Goal: Information Seeking & Learning: Check status

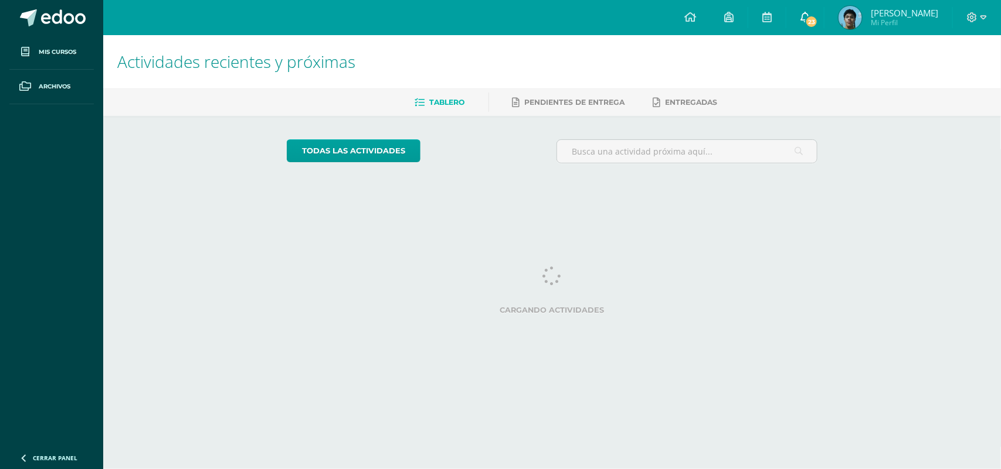
click at [814, 25] on span "23" at bounding box center [811, 21] width 13 height 13
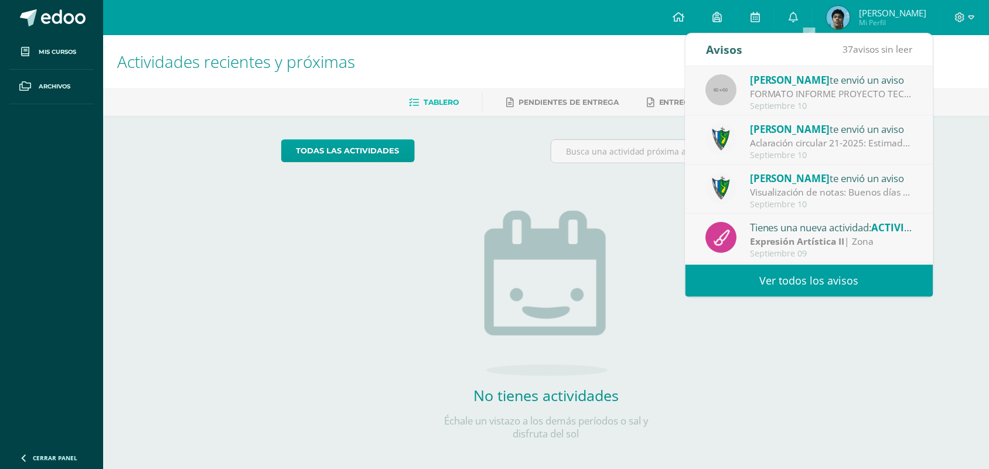
click at [818, 280] on link "Ver todos los avisos" at bounding box center [810, 281] width 248 height 32
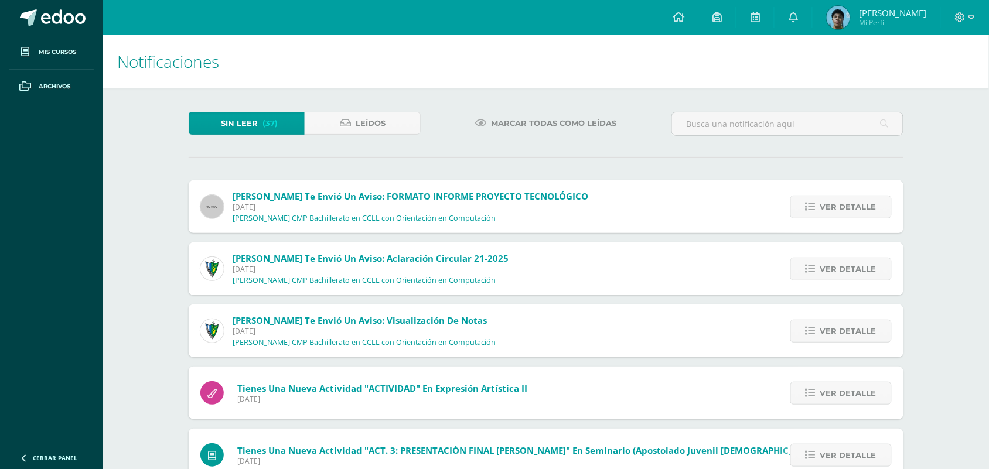
scroll to position [73, 0]
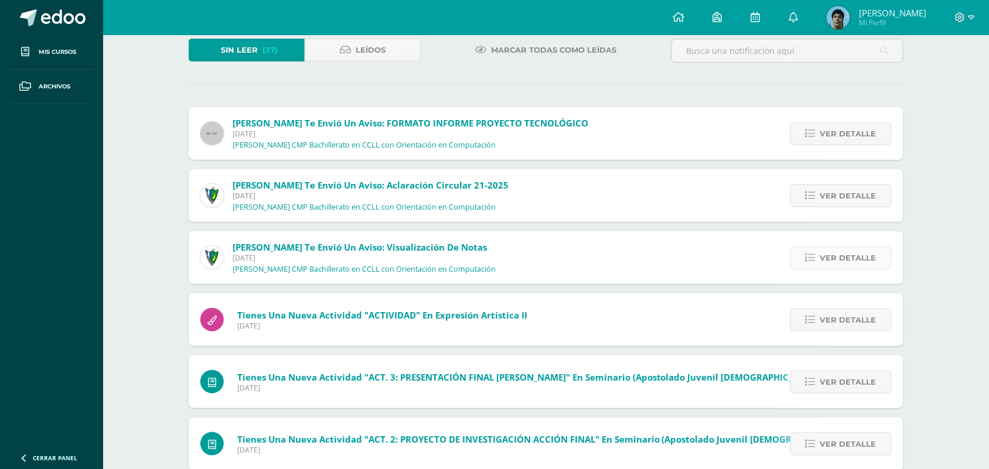
click at [812, 256] on icon at bounding box center [811, 258] width 10 height 10
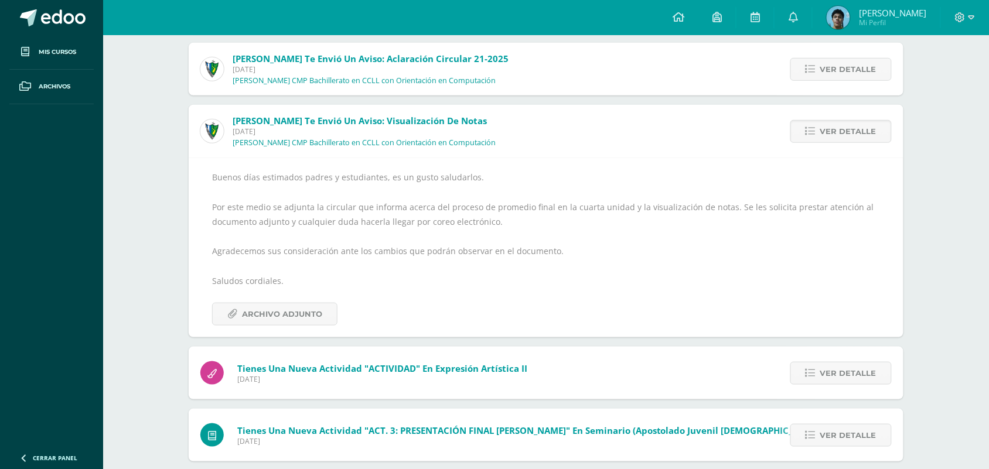
scroll to position [220, 0]
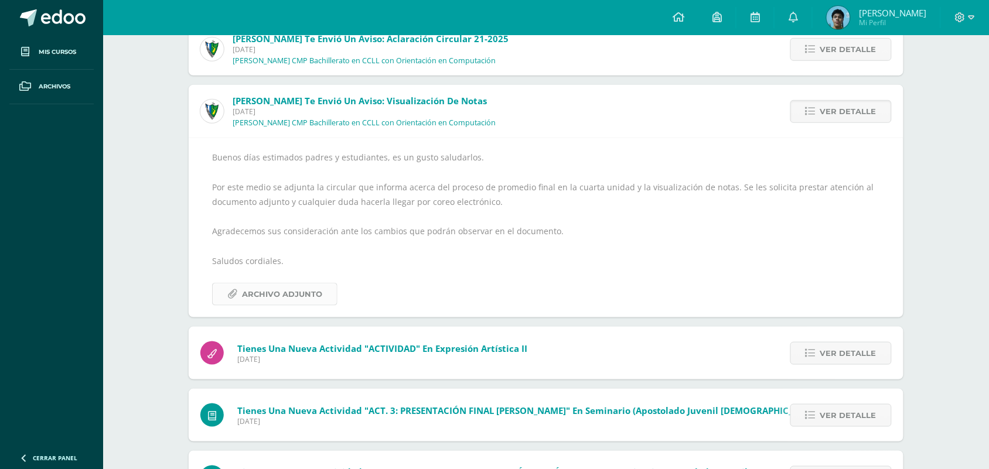
click at [302, 294] on span "Archivo Adjunto" at bounding box center [282, 295] width 80 height 22
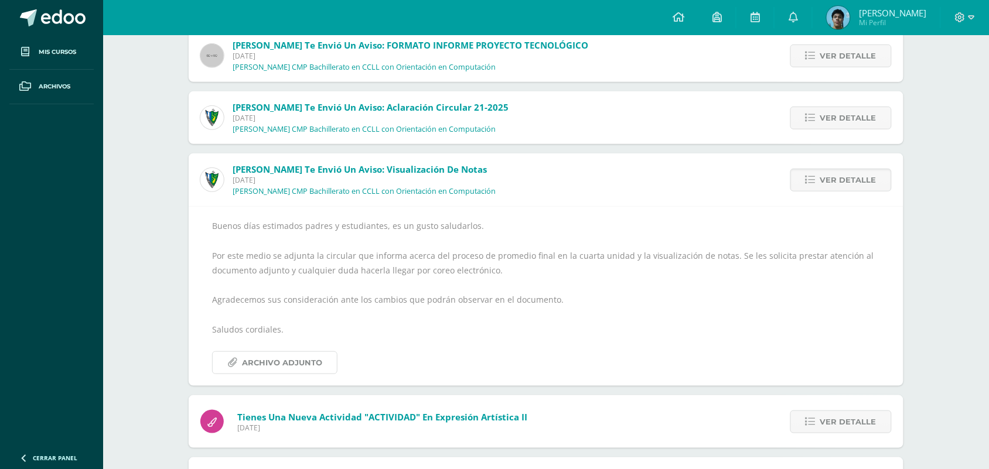
scroll to position [73, 0]
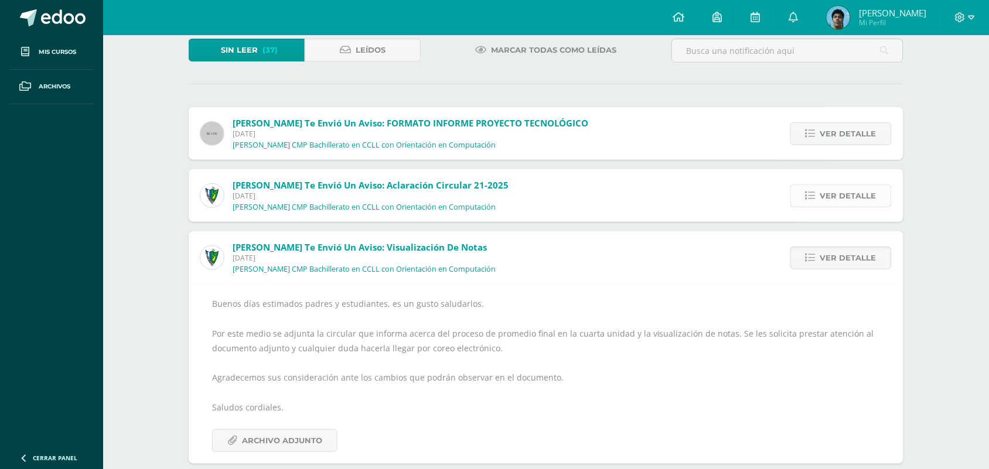
click at [856, 185] on span "Ver detalle" at bounding box center [849, 196] width 56 height 22
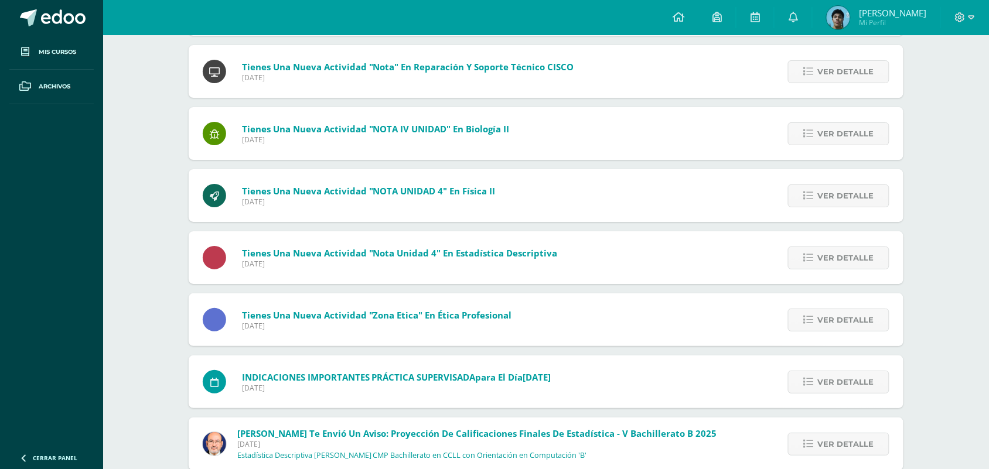
scroll to position [1332, 0]
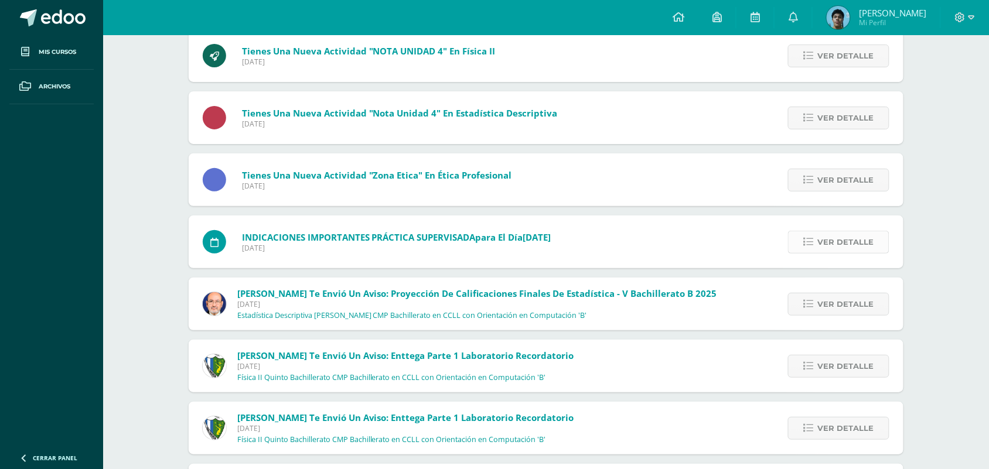
click at [812, 244] on icon at bounding box center [809, 242] width 10 height 10
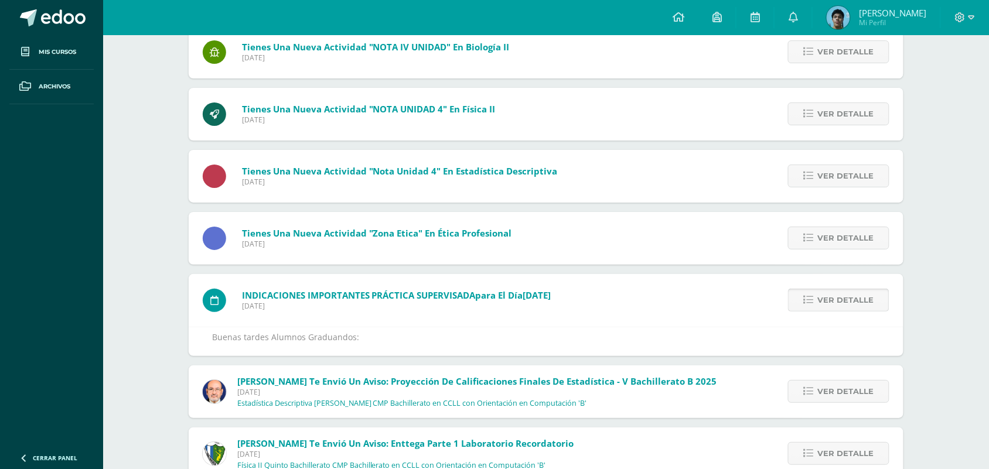
scroll to position [1083, 0]
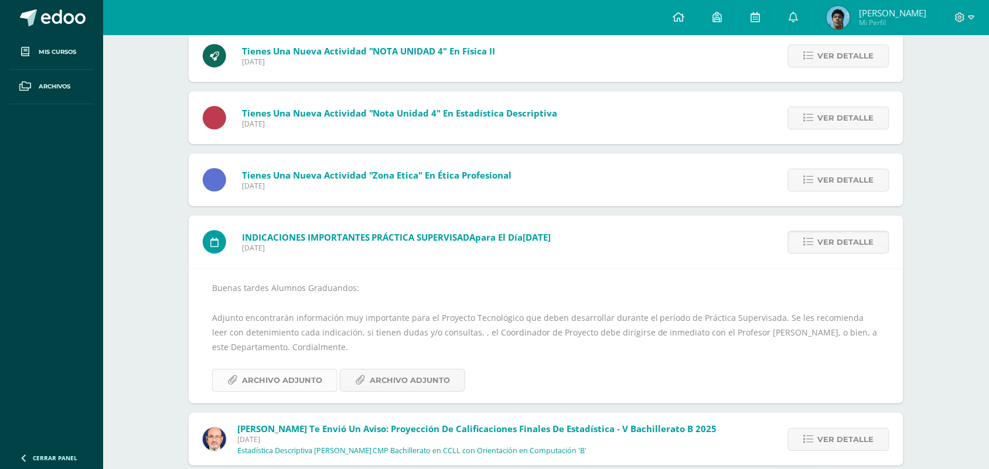
click at [292, 389] on span "Archivo Adjunto" at bounding box center [282, 381] width 80 height 22
click at [417, 385] on span "Archivo Adjunto" at bounding box center [410, 381] width 80 height 22
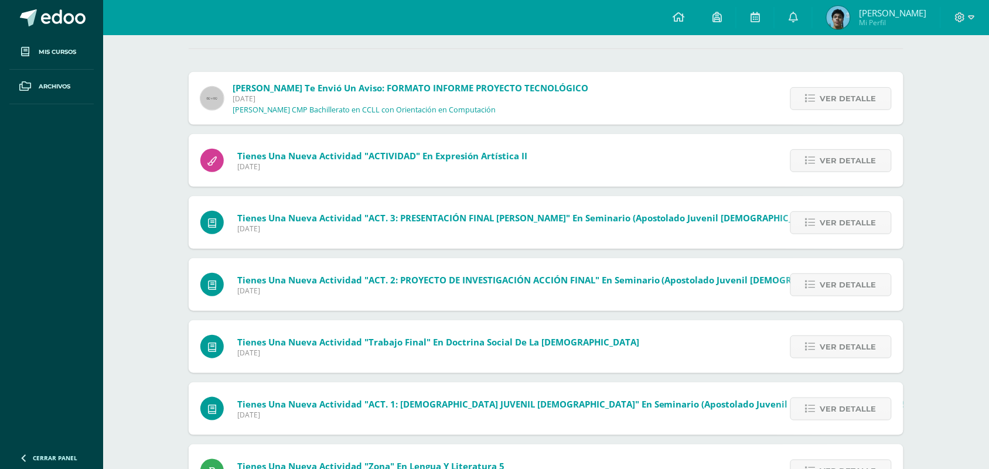
scroll to position [0, 0]
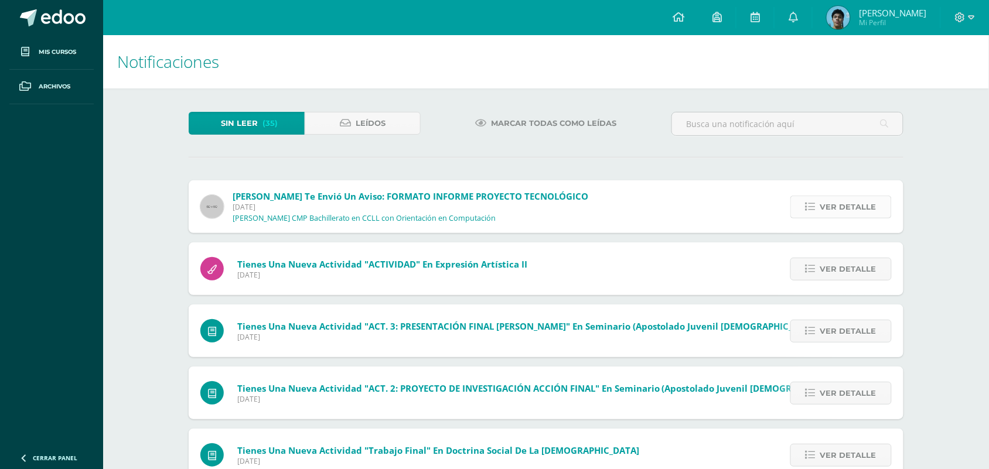
click at [807, 217] on div "Ver detalle" at bounding box center [838, 207] width 131 height 53
click at [848, 216] on span "Ver detalle" at bounding box center [849, 207] width 56 height 22
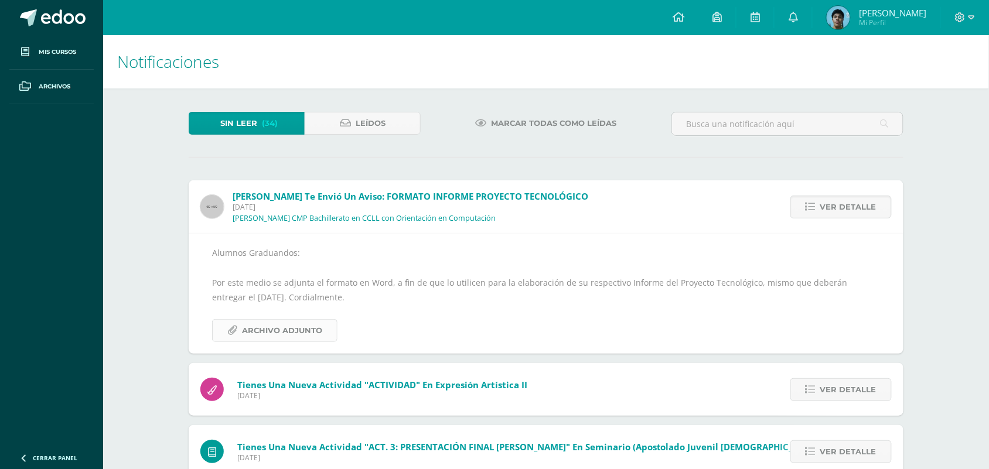
click at [282, 337] on span "Archivo Adjunto" at bounding box center [282, 331] width 80 height 22
